Goal: Task Accomplishment & Management: Complete application form

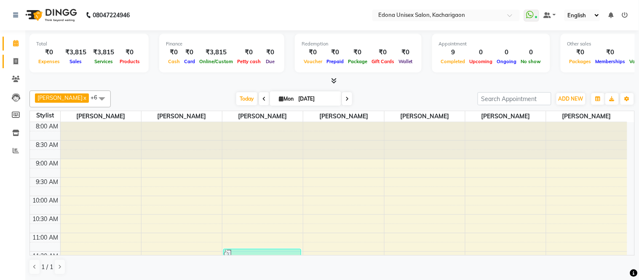
scroll to position [350, 0]
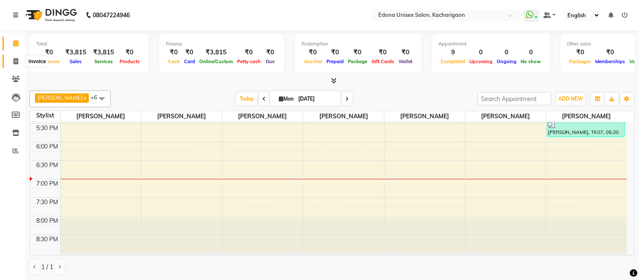
click at [15, 61] on icon at bounding box center [15, 61] width 5 height 6
select select "service"
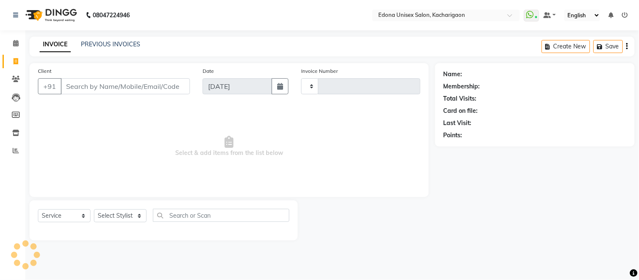
type input "2276"
select select "5389"
click at [134, 217] on select "Select Stylist" at bounding box center [120, 215] width 53 height 13
select select "35945"
click at [94, 210] on select "Select Stylist Admin Anju Sonar Bir Basumtary [PERSON_NAME] [PERSON_NAME] Hombr…" at bounding box center [120, 215] width 53 height 13
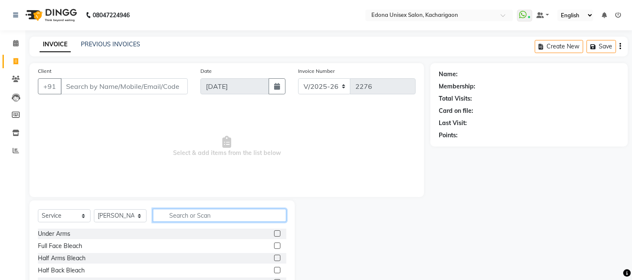
click at [187, 216] on input "text" at bounding box center [219, 215] width 133 height 13
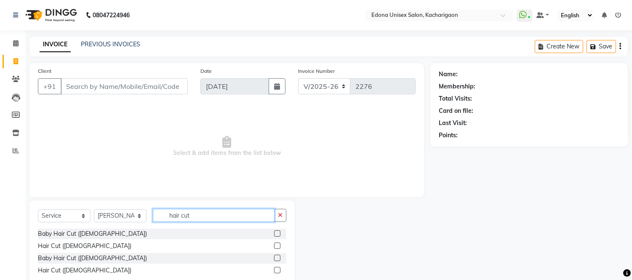
type input "hair cut"
click at [277, 245] on label at bounding box center [277, 245] width 6 height 6
click at [277, 245] on input "checkbox" at bounding box center [276, 245] width 5 height 5
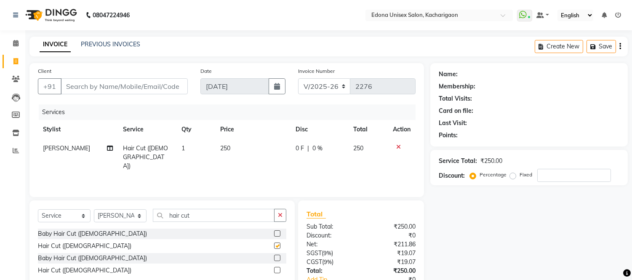
checkbox input "false"
click at [279, 216] on button "button" at bounding box center [280, 215] width 12 height 13
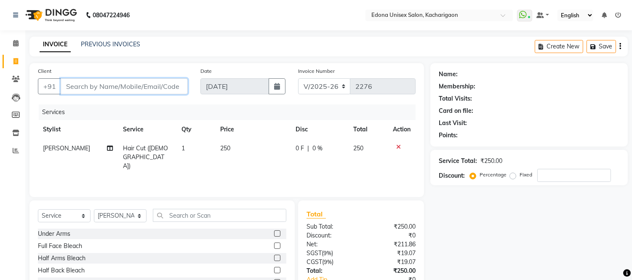
click at [87, 88] on input "Client" at bounding box center [124, 86] width 127 height 16
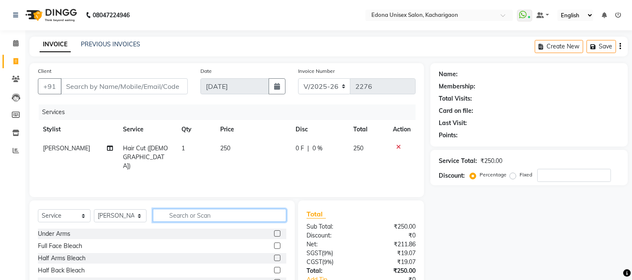
click at [211, 212] on input "text" at bounding box center [219, 215] width 133 height 13
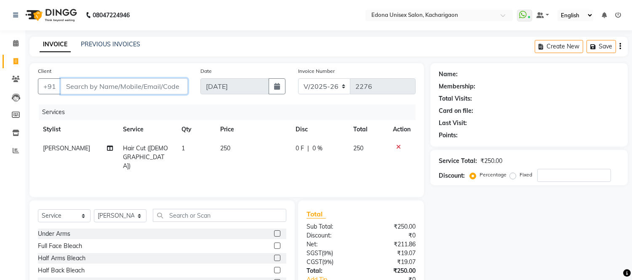
click at [103, 87] on input "Client" at bounding box center [124, 86] width 127 height 16
click at [66, 86] on input "Client" at bounding box center [124, 86] width 127 height 16
type input "8"
type input "0"
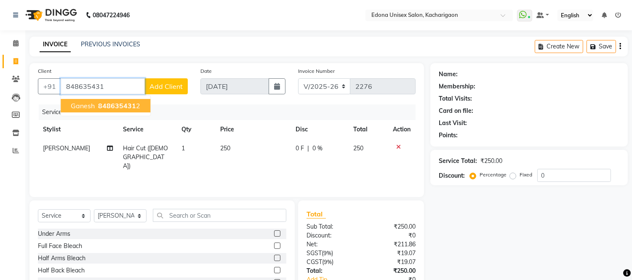
click at [93, 107] on span "Ganesh" at bounding box center [83, 105] width 24 height 8
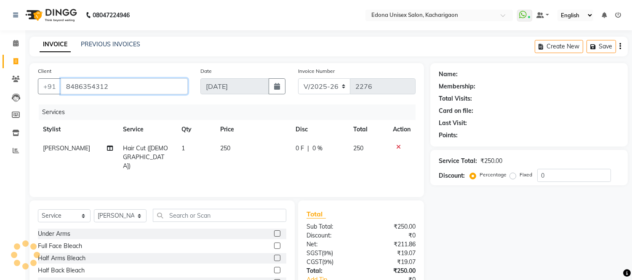
type input "8486354312"
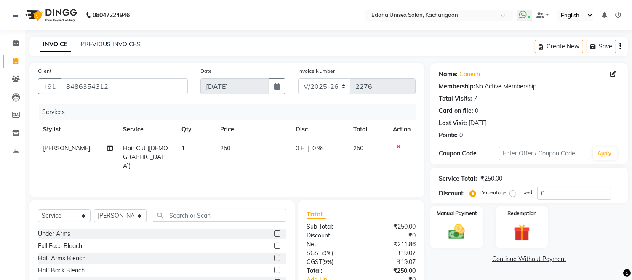
scroll to position [57, 0]
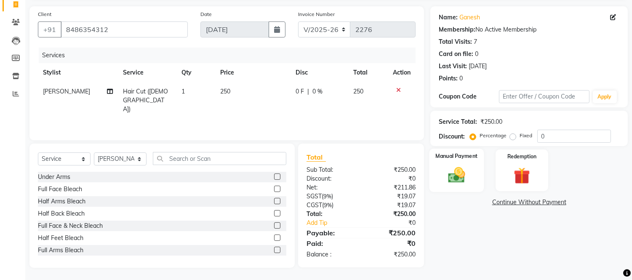
click at [448, 166] on img at bounding box center [457, 175] width 28 height 20
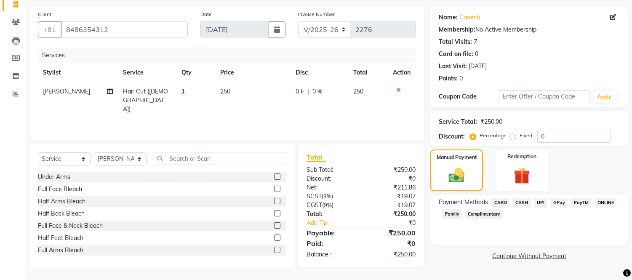
click at [525, 203] on span "CASH" at bounding box center [522, 203] width 18 height 10
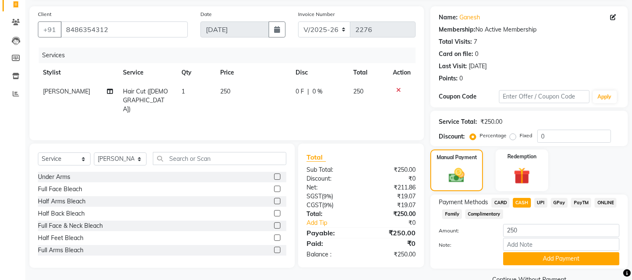
scroll to position [75, 0]
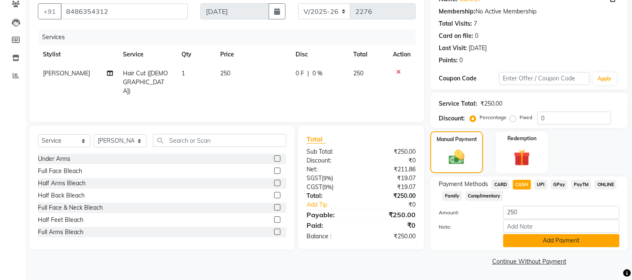
click at [529, 238] on button "Add Payment" at bounding box center [561, 240] width 116 height 13
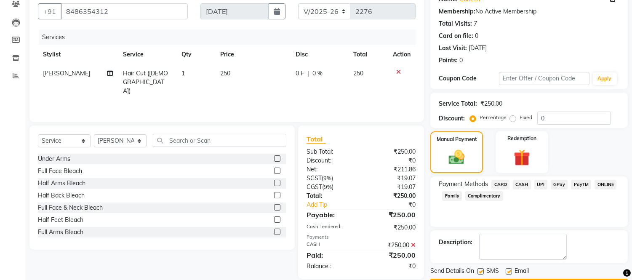
scroll to position [99, 0]
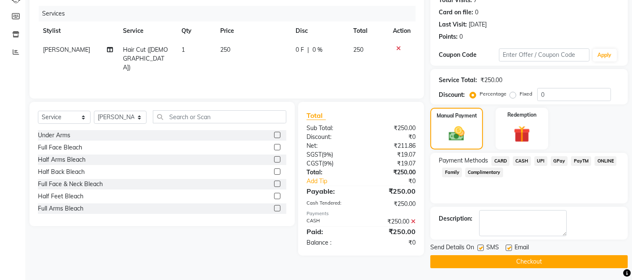
click at [527, 257] on button "Checkout" at bounding box center [528, 261] width 197 height 13
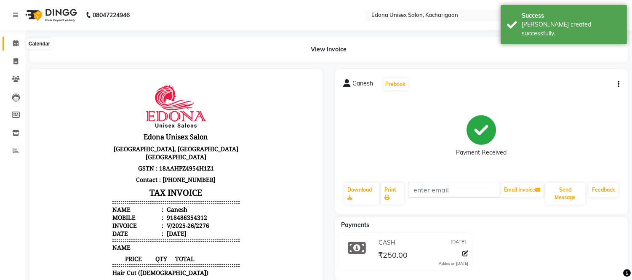
click at [17, 41] on icon at bounding box center [15, 43] width 5 height 6
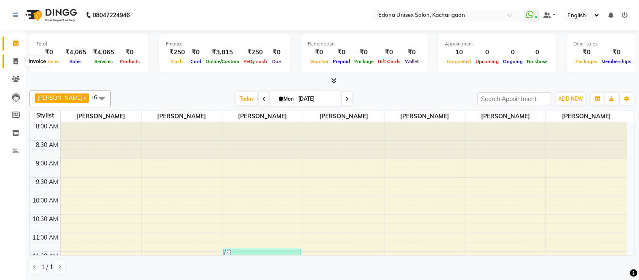
click at [12, 61] on span at bounding box center [15, 62] width 15 height 10
select select "service"
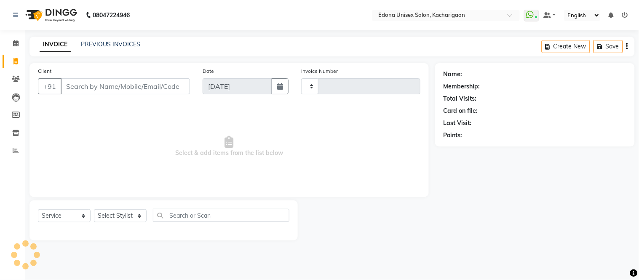
type input "2277"
select select "5389"
click at [125, 219] on select "Select Stylist Admin Anju Sonar Bir Basumtary [PERSON_NAME] [PERSON_NAME] Hombr…" at bounding box center [120, 215] width 53 height 13
select select "35945"
click at [94, 210] on select "Select Stylist Admin Anju Sonar Bir Basumtary [PERSON_NAME] [PERSON_NAME] Hombr…" at bounding box center [120, 215] width 53 height 13
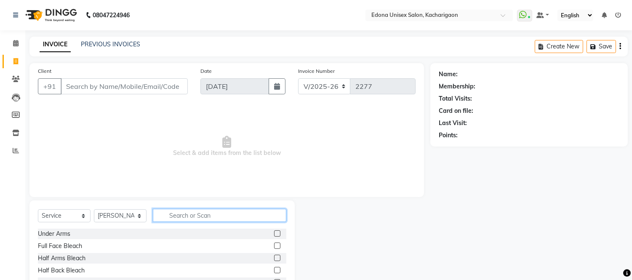
click at [175, 212] on input "text" at bounding box center [219, 215] width 133 height 13
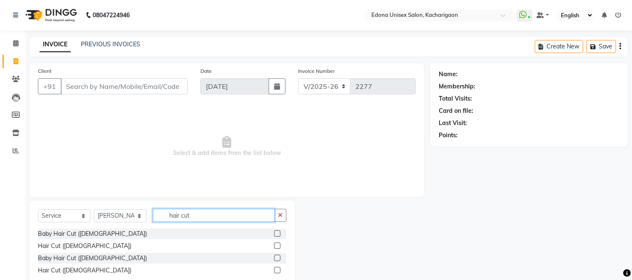
type input "hair cut"
click at [277, 248] on label at bounding box center [277, 245] width 6 height 6
click at [277, 248] on input "checkbox" at bounding box center [276, 245] width 5 height 5
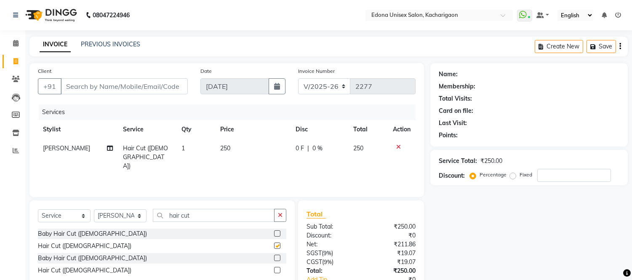
checkbox input "false"
click at [282, 219] on button "button" at bounding box center [280, 215] width 12 height 13
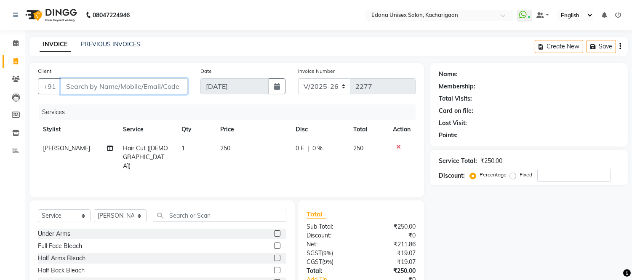
click at [78, 87] on input "Client" at bounding box center [124, 86] width 127 height 16
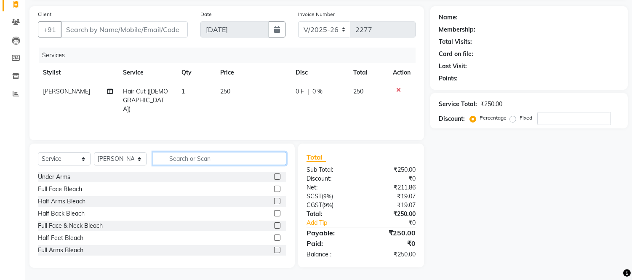
click at [187, 161] on input "text" at bounding box center [219, 158] width 133 height 13
click at [398, 88] on icon at bounding box center [398, 90] width 5 height 6
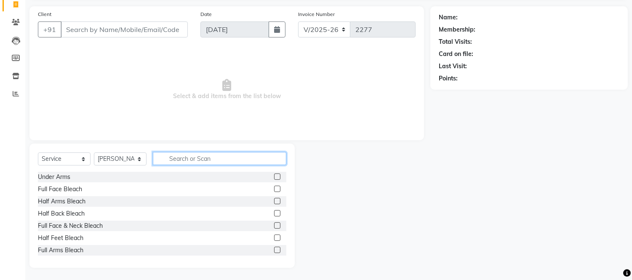
click at [213, 155] on input "text" at bounding box center [219, 158] width 133 height 13
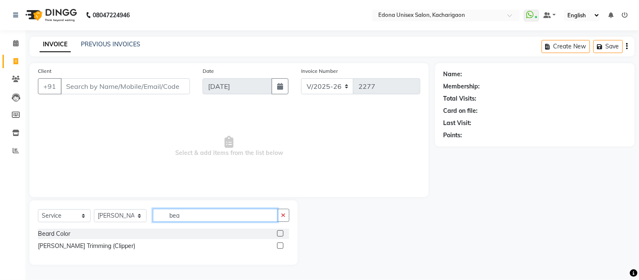
type input "bea"
click at [280, 242] on label at bounding box center [280, 245] width 6 height 6
click at [280, 243] on input "checkbox" at bounding box center [279, 245] width 5 height 5
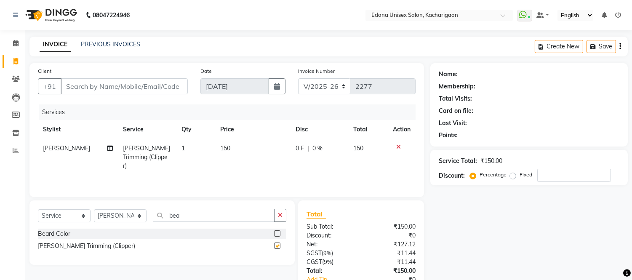
checkbox input "false"
click at [280, 213] on icon "button" at bounding box center [280, 215] width 5 height 6
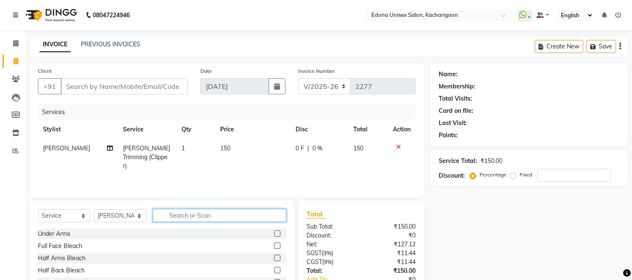
scroll to position [57, 0]
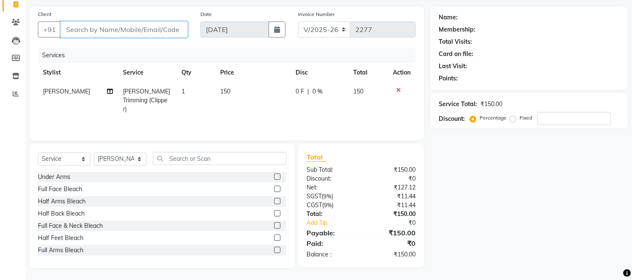
click at [70, 29] on input "Client" at bounding box center [124, 29] width 127 height 16
type input "7"
type input "0"
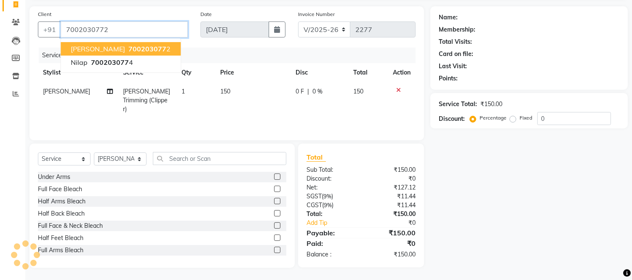
type input "7002030772"
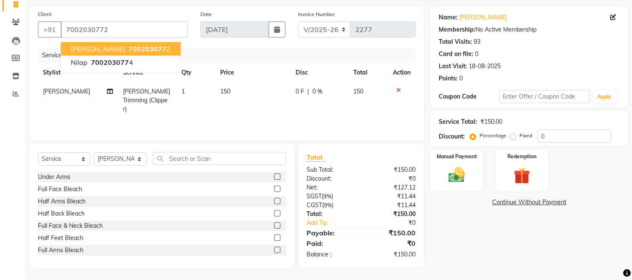
click at [104, 53] on button "[PERSON_NAME] 700203077 2" at bounding box center [121, 48] width 120 height 13
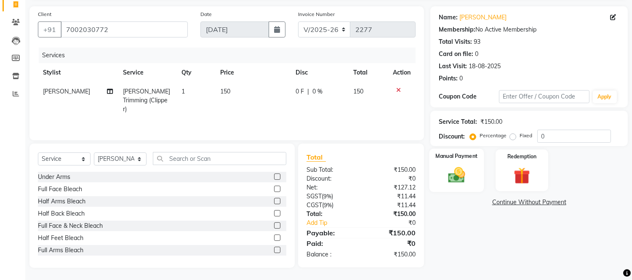
click at [448, 175] on img at bounding box center [457, 175] width 28 height 20
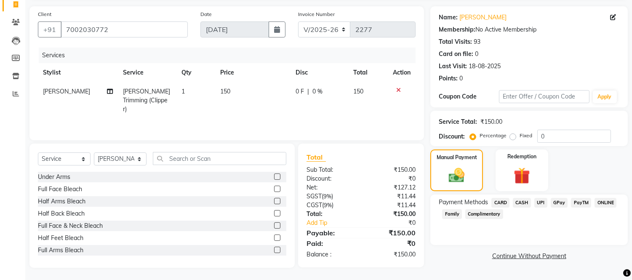
click at [542, 202] on span "UPI" at bounding box center [540, 203] width 13 height 10
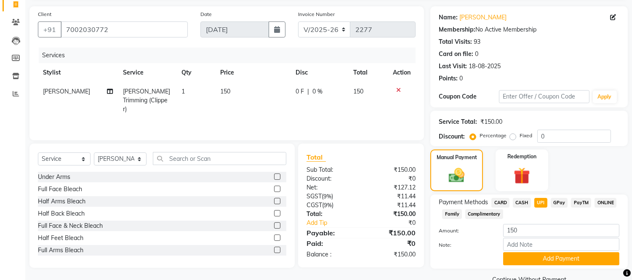
scroll to position [75, 0]
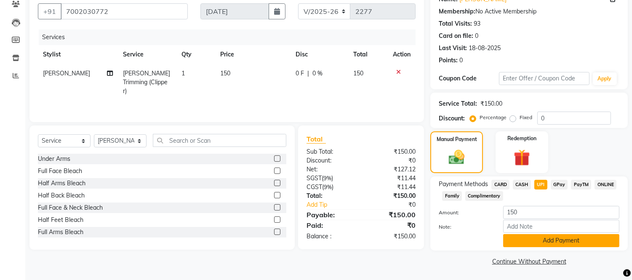
click at [579, 245] on button "Add Payment" at bounding box center [561, 240] width 116 height 13
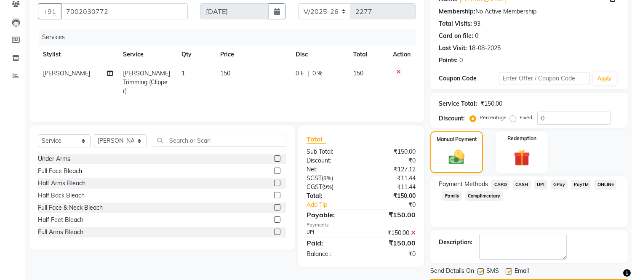
scroll to position [99, 0]
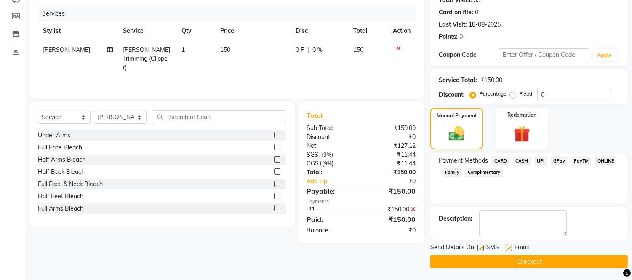
click at [560, 261] on button "Checkout" at bounding box center [528, 261] width 197 height 13
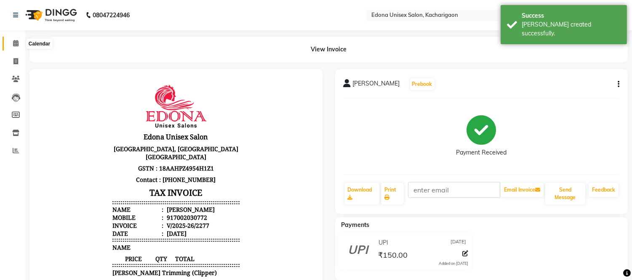
click at [17, 43] on icon at bounding box center [15, 43] width 5 height 6
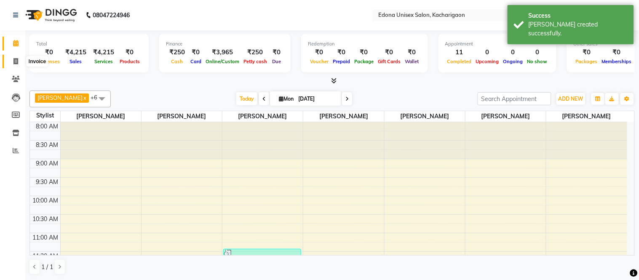
click at [13, 61] on icon at bounding box center [15, 61] width 5 height 6
select select "service"
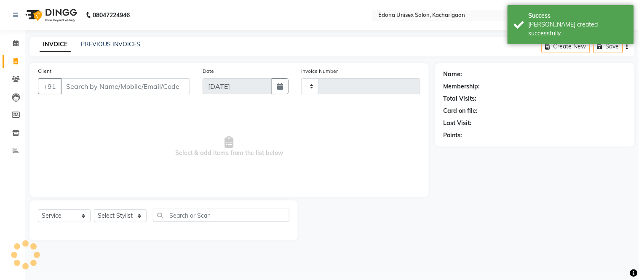
type input "2278"
select select "5389"
click at [114, 45] on link "PREVIOUS INVOICES" at bounding box center [110, 44] width 59 height 8
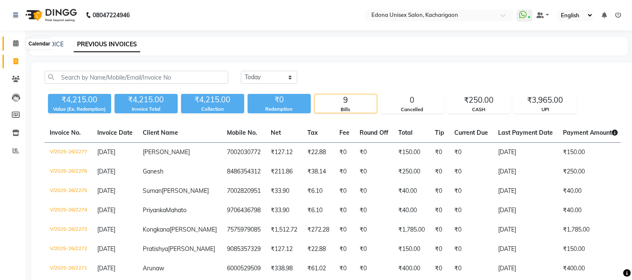
click at [16, 42] on icon at bounding box center [15, 43] width 5 height 6
